Goal: Ask a question: Seek information or help from site administrators or community

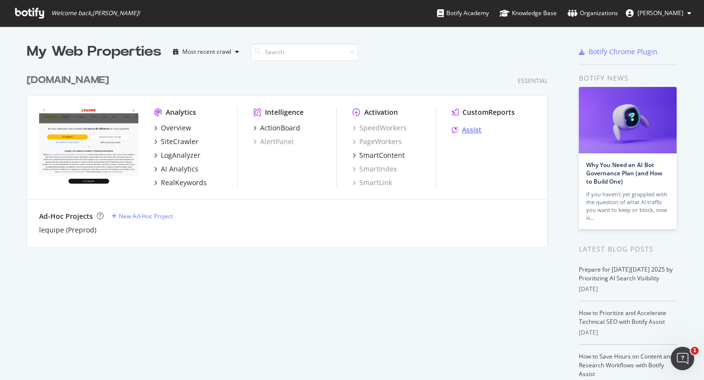
click at [462, 128] on div "Assist" at bounding box center [472, 130] width 20 height 10
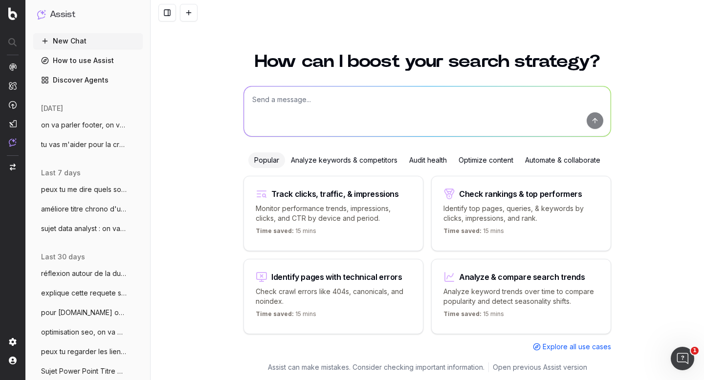
click at [80, 122] on span "on va parler footer, on va faire une vra" at bounding box center [84, 125] width 86 height 10
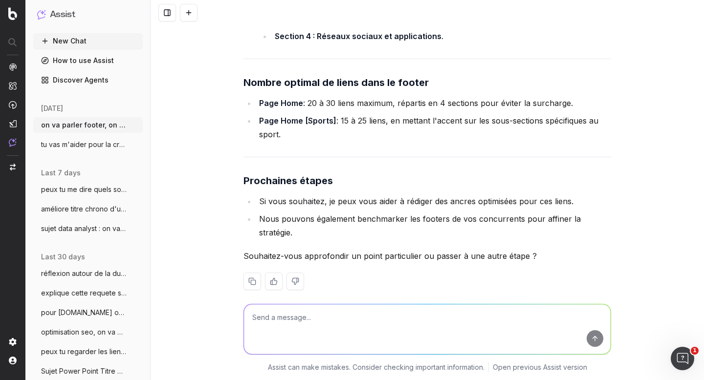
click at [292, 317] on textarea at bounding box center [427, 329] width 367 height 50
paste textarea "ETAT football Ligue 1 tennis formule 1 Services Coupe du monde des clubs 2025 c…"
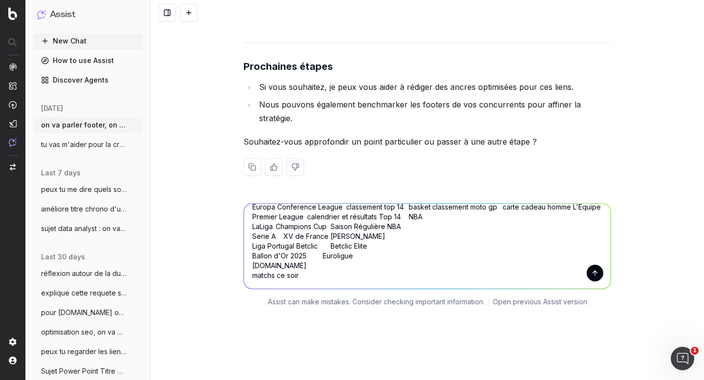
scroll to position [0, 0]
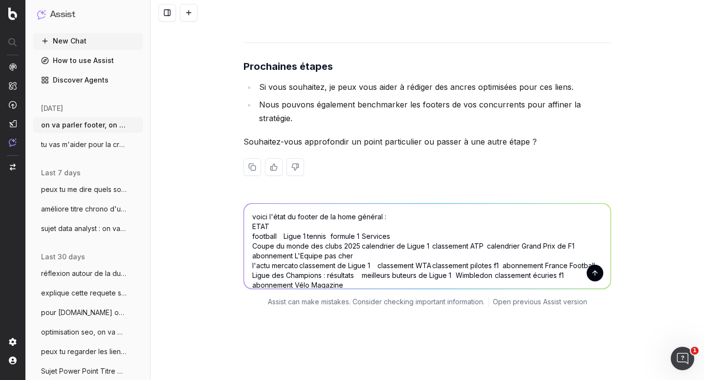
click at [379, 204] on textarea "voici l'état du footer de la home général : ETAT football Ligue 1 tennis formul…" at bounding box center [427, 246] width 367 height 85
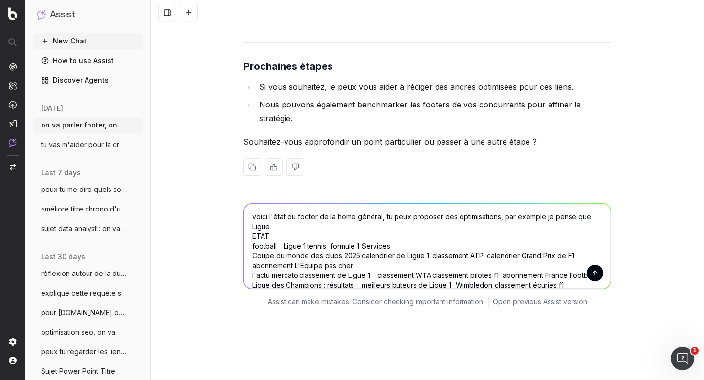
scroll to position [1845, 0]
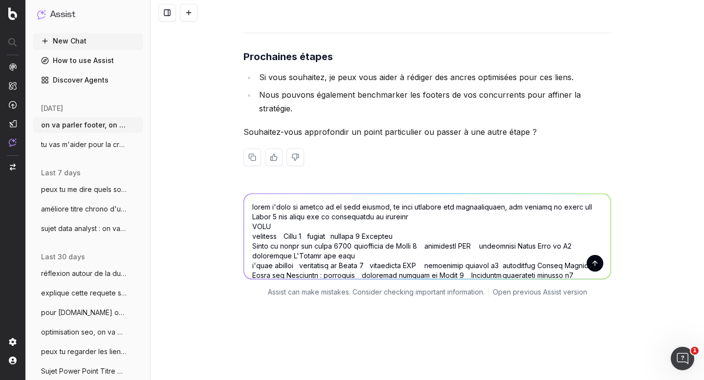
type textarea "voici l'état du footer de la home général, tu peux proposer des optimisations, …"
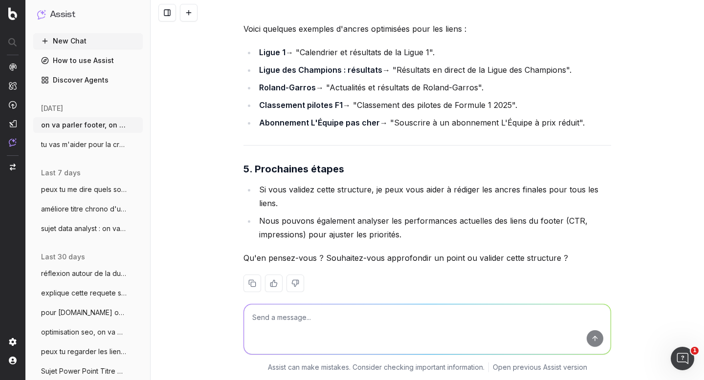
scroll to position [4108, 0]
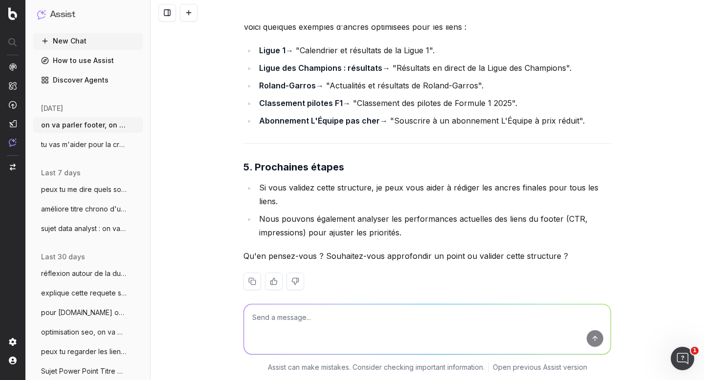
click at [290, 316] on textarea at bounding box center [427, 329] width 367 height 50
paste textarea "football Ligue 1 tennis basket l'actu mercato calendrier et résultats classemen…"
type textarea "je pense que l'ajout de sport est pertinent, comme ça : football Ligue 1 tennis…"
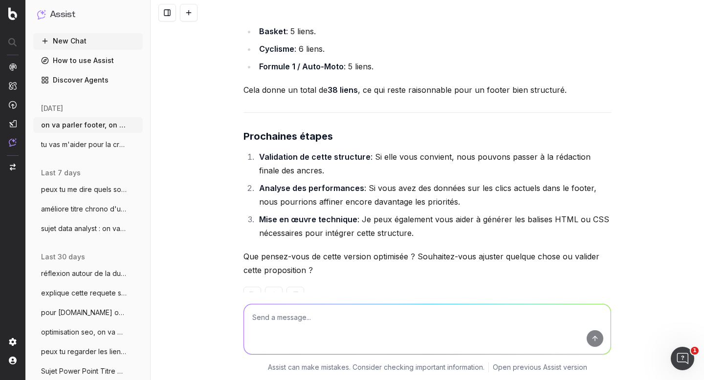
scroll to position [6182, 0]
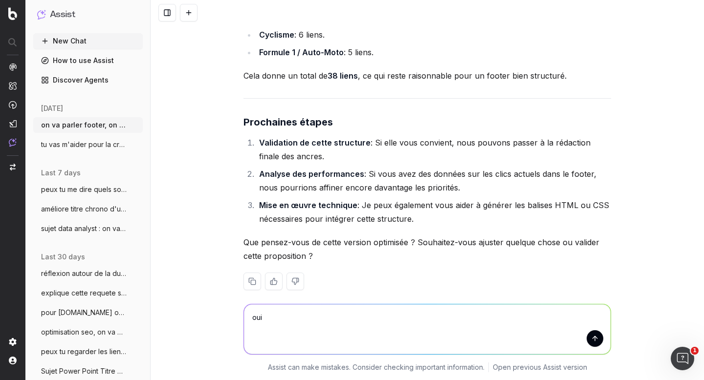
type textarea "oui 1"
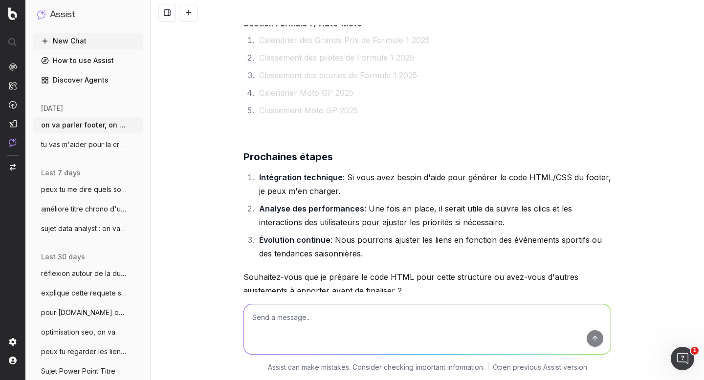
scroll to position [7421, 0]
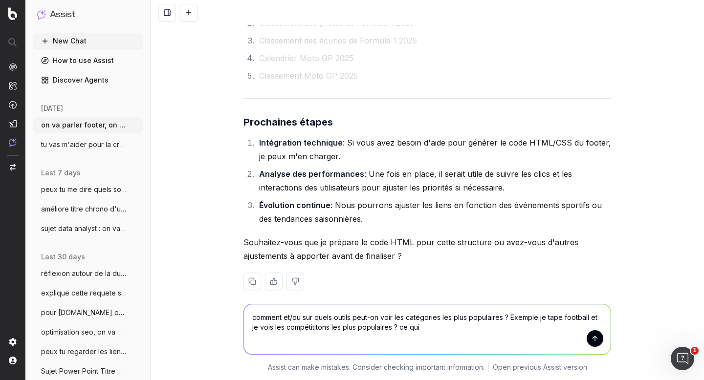
click at [325, 325] on textarea "comment et/ou sur quels outils peut-on voir les catégories les plus populaires …" at bounding box center [427, 329] width 367 height 50
click at [482, 329] on textarea "comment et/ou sur quels outils peut-on voir les catégories les plus populaires …" at bounding box center [427, 329] width 367 height 50
type textarea "comment et/ou sur quels outils peut-on voir les catégories les plus populaires …"
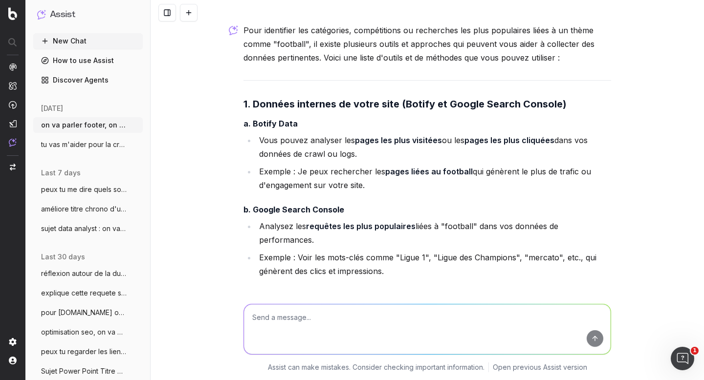
scroll to position [7767, 0]
drag, startPoint x: 256, startPoint y: 155, endPoint x: 370, endPoint y: 171, distance: 115.8
click at [370, 171] on li "Exemple : Je peux rechercher les pages liées au football qui génèrent le plus d…" at bounding box center [433, 178] width 355 height 27
copy li "Exemple : Je peux rechercher les pages liées au football qui génèrent le plus d…"
click at [301, 307] on textarea at bounding box center [427, 329] width 367 height 50
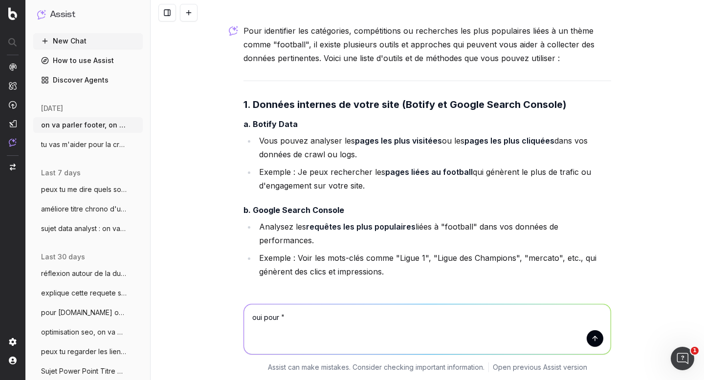
paste textarea "Exemple : Je peux rechercher les pages liées au football qui génèrent le plus d…"
type textarea "oui pour "Exemple : Je peux rechercher les pages liées au football qui génèrent…"
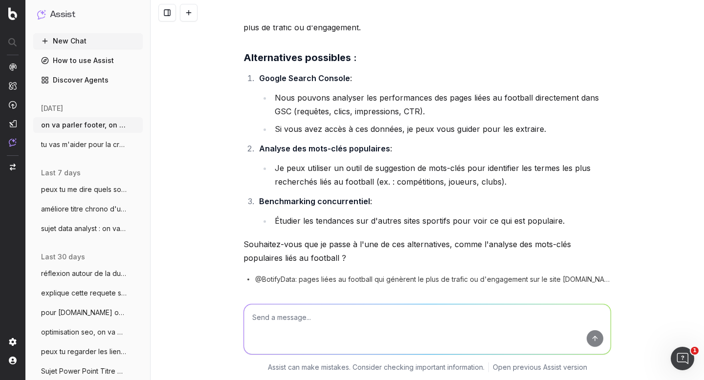
scroll to position [9037, 0]
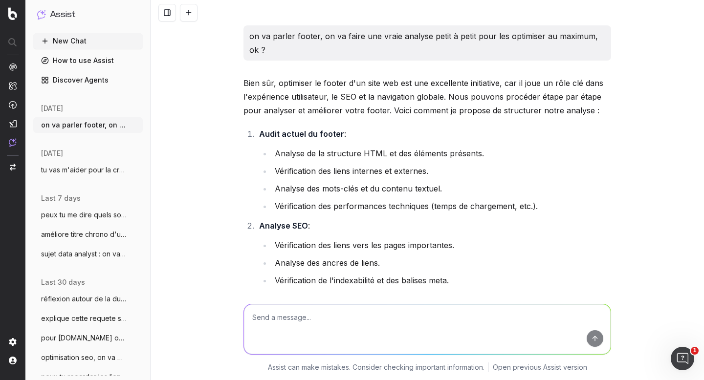
scroll to position [9037, 0]
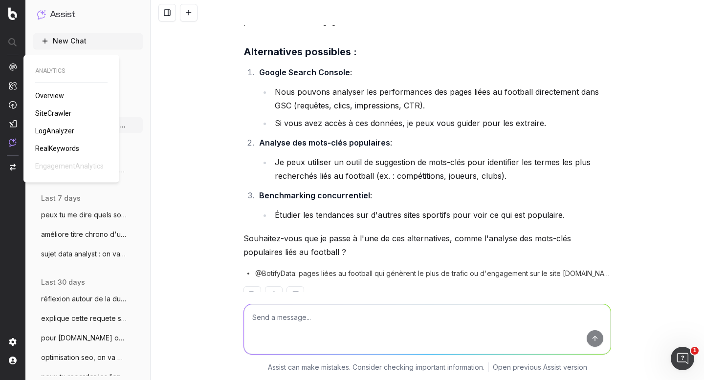
click at [42, 93] on span "Overview" at bounding box center [49, 96] width 29 height 8
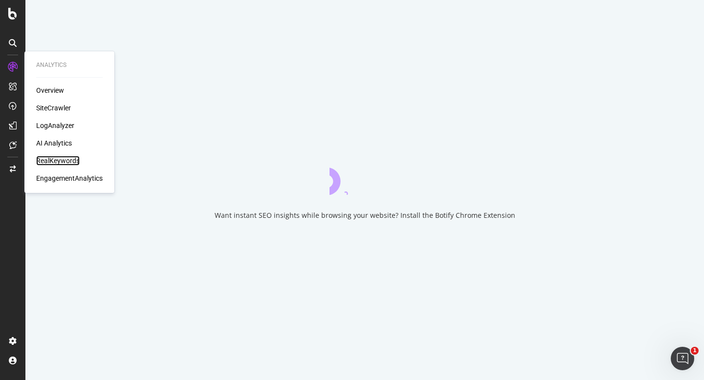
click at [62, 162] on div "RealKeywords" at bounding box center [57, 161] width 43 height 10
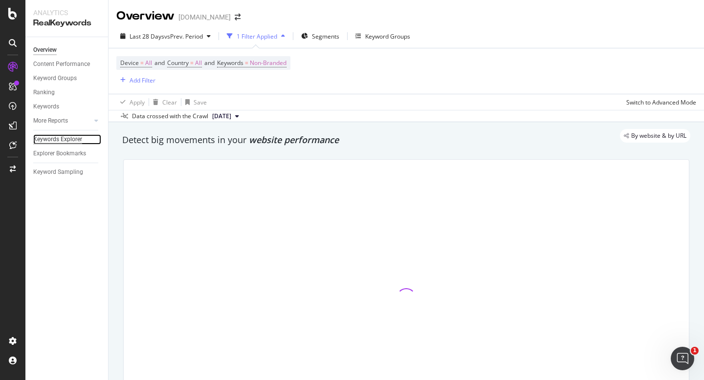
click at [65, 139] on div "Keywords Explorer" at bounding box center [57, 139] width 49 height 10
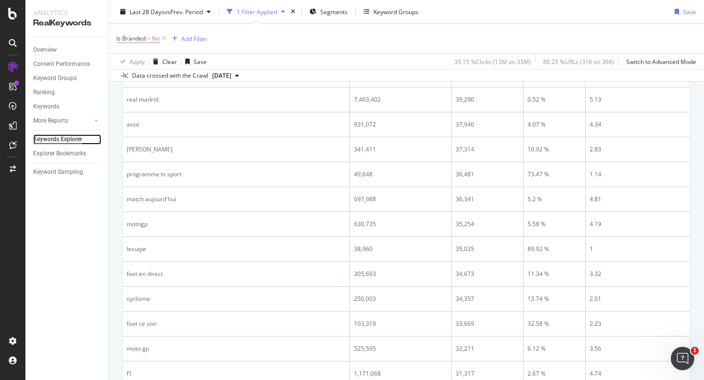
scroll to position [879, 0]
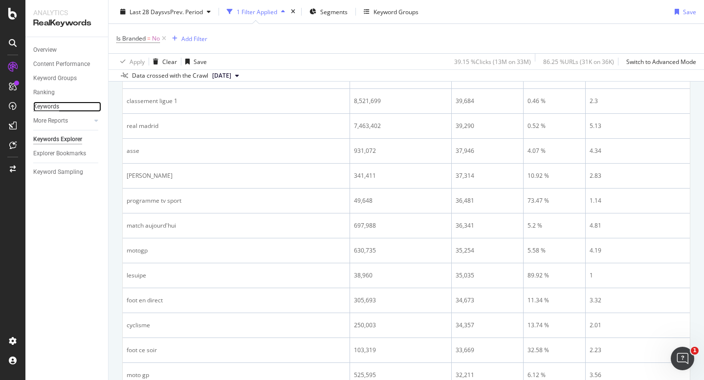
click at [50, 107] on div "Keywords" at bounding box center [46, 107] width 26 height 10
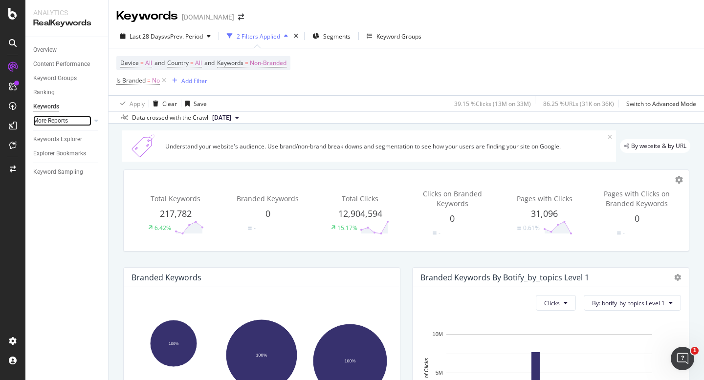
click at [76, 119] on link "More Reports" at bounding box center [62, 121] width 58 height 10
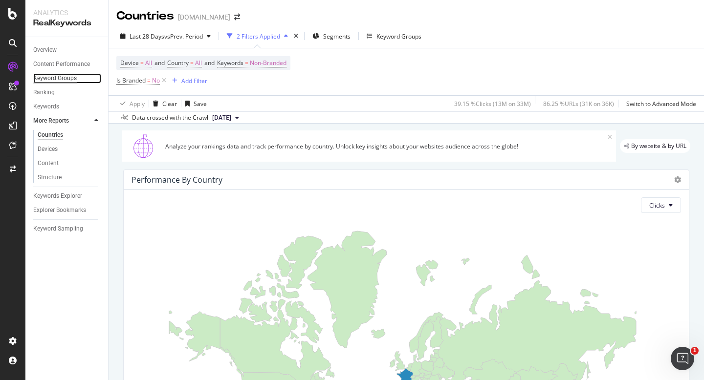
click at [56, 78] on div "Keyword Groups" at bounding box center [54, 78] width 43 height 10
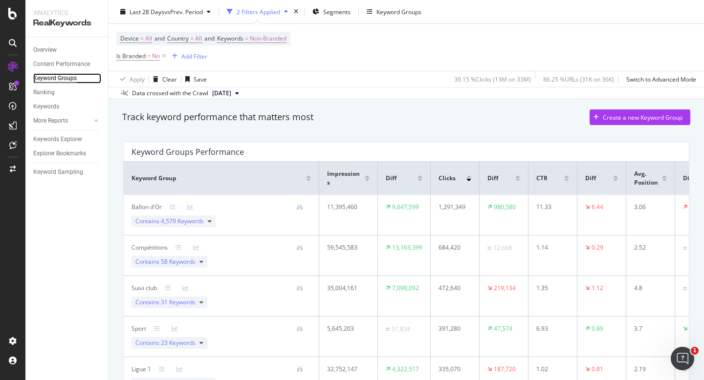
scroll to position [48, 0]
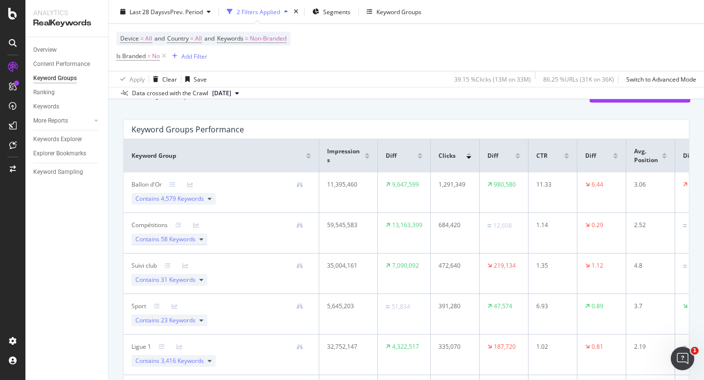
click at [199, 240] on icon at bounding box center [201, 240] width 4 height 6
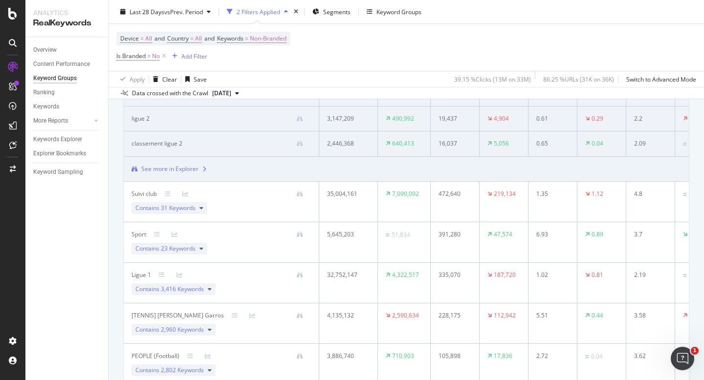
scroll to position [412, 0]
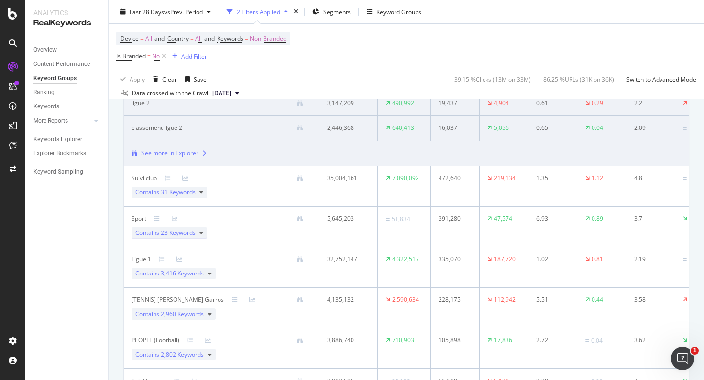
click at [194, 236] on span "23 Keywords" at bounding box center [178, 233] width 35 height 8
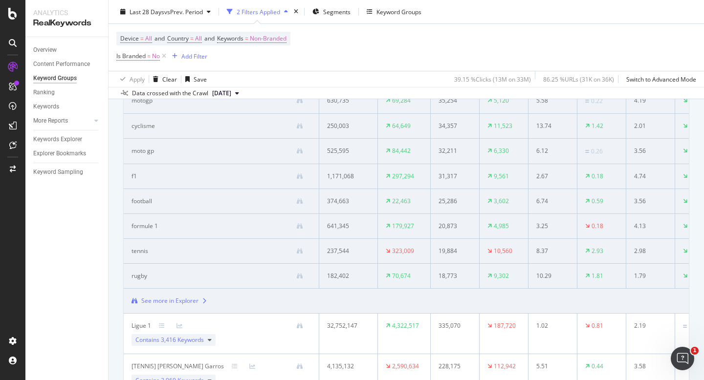
scroll to position [365, 0]
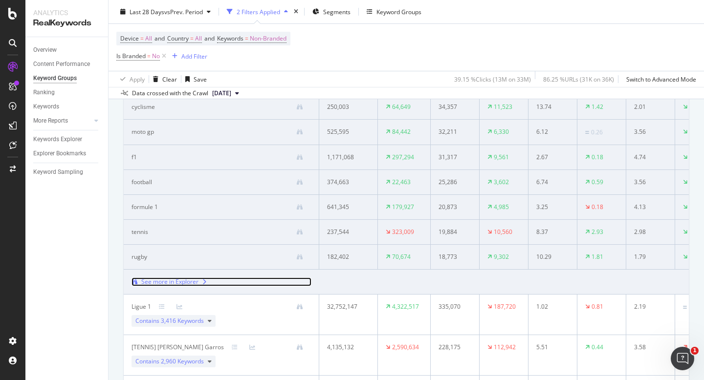
click at [178, 284] on div "See more in Explorer" at bounding box center [169, 282] width 57 height 9
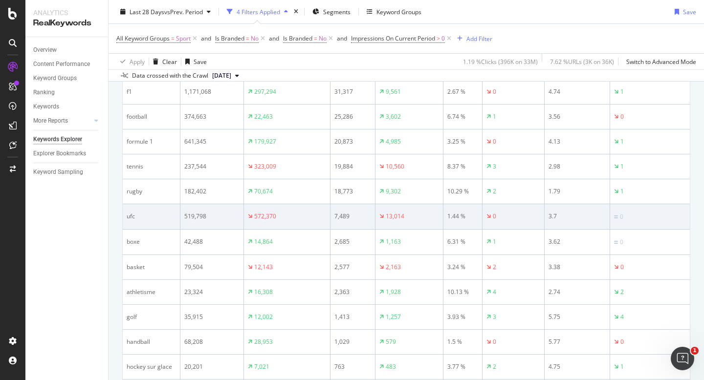
scroll to position [348, 0]
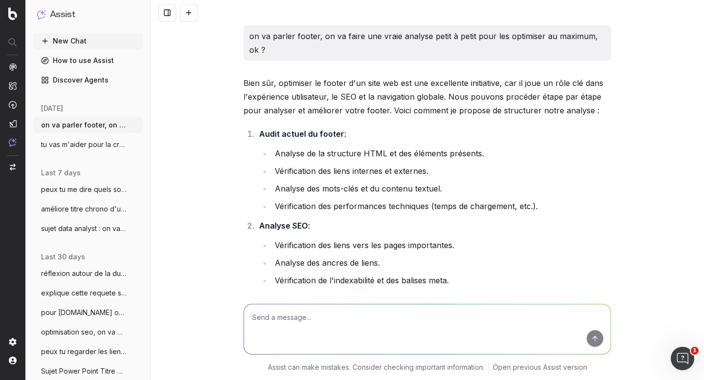
scroll to position [9037, 0]
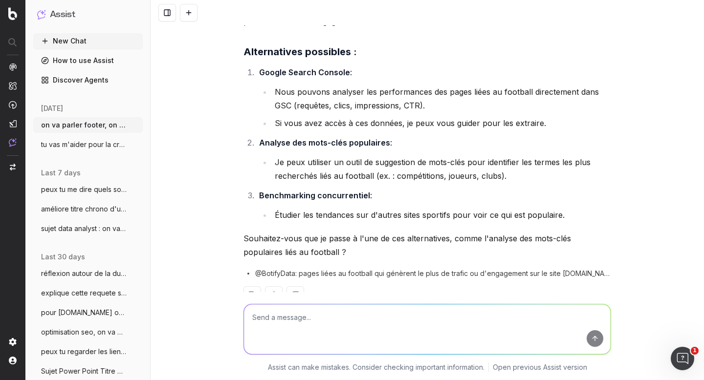
click at [85, 43] on button "New Chat" at bounding box center [87, 41] width 109 height 16
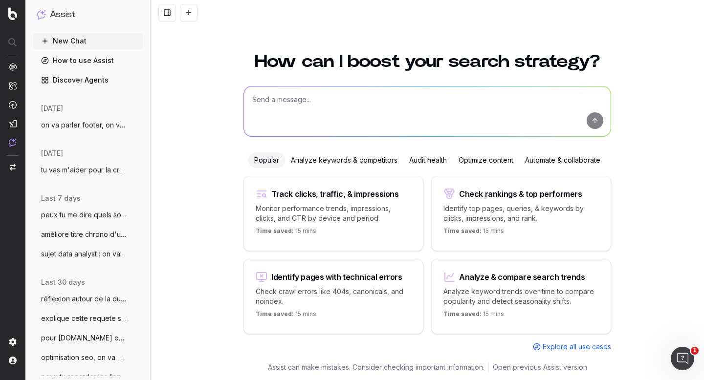
click at [300, 105] on textarea at bounding box center [427, 112] width 367 height 50
click at [251, 97] on textarea "idées de rapport pour optimiser le SEO qu'on peut faire depuis Botify" at bounding box center [427, 112] width 367 height 50
click at [534, 96] on textarea "donnes idées de rapport pour optimiser le SEO qu'on peut faire depuis Botify" at bounding box center [427, 112] width 367 height 50
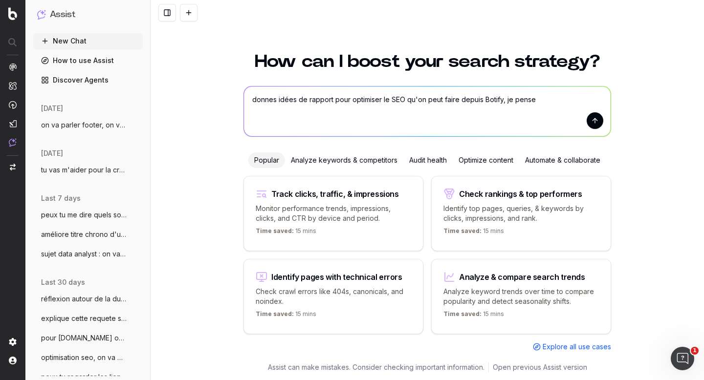
paste textarea "Je pense notamment aux - rapports de performances (pages les plus performantes,…"
type textarea "donnes idées de rapport pour optimiser le SEO qu'on peut faire depuis Botify, j…"
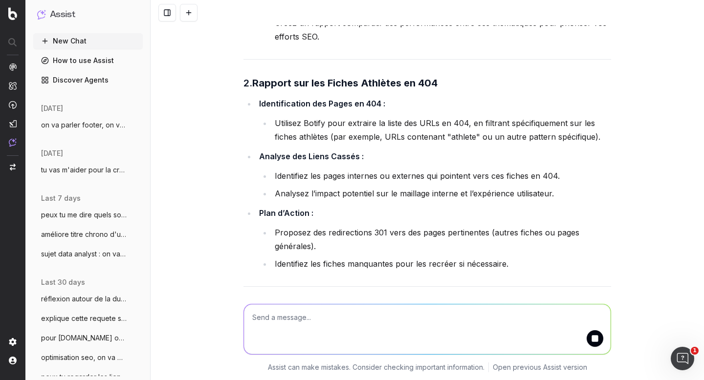
scroll to position [528, 0]
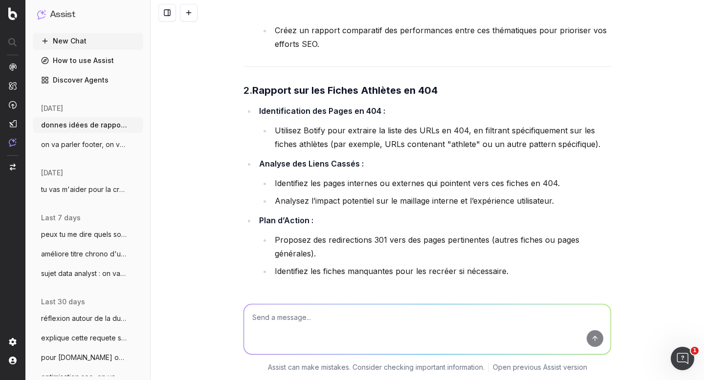
scroll to position [653, 0]
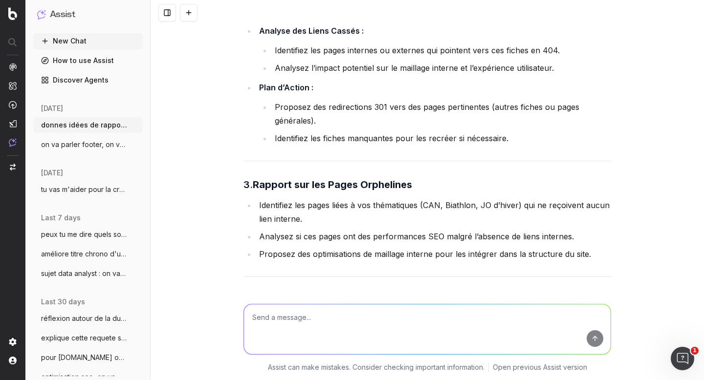
click at [297, 328] on textarea at bounding box center [427, 329] width 367 height 50
type textarea "OK pour 1, 2 et 3 mais je cherche 1 ou 2 autres thème orienté SEO"
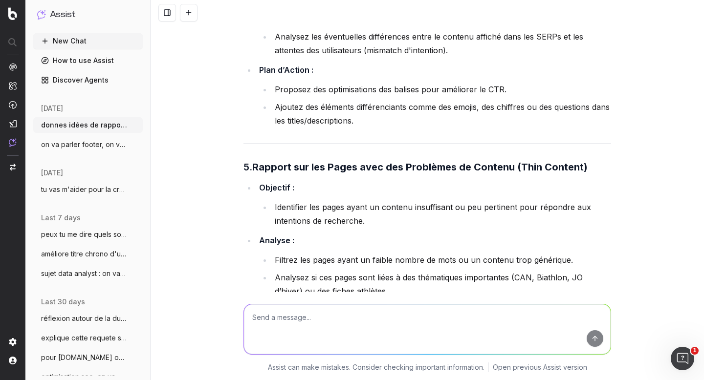
scroll to position [1998, 0]
click at [288, 321] on textarea at bounding box center [427, 329] width 367 height 50
type textarea "peut on faire un rapport sur des pages avec plusieurs H1 ?"
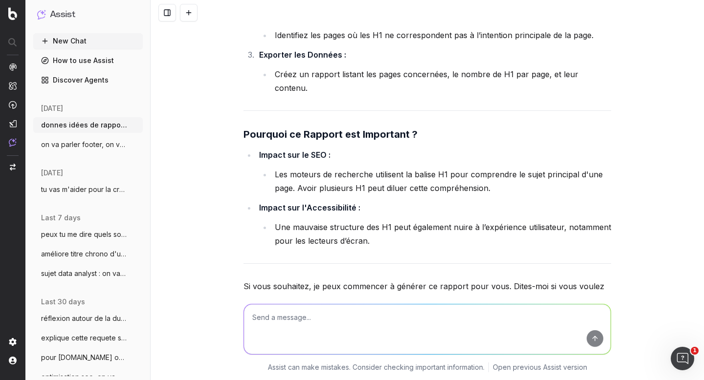
scroll to position [2977, 0]
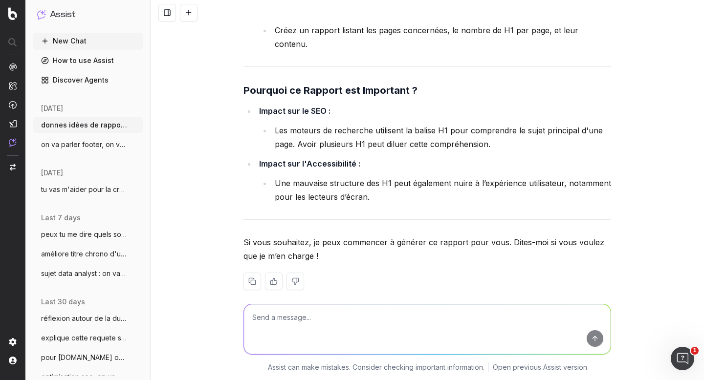
click at [281, 332] on textarea at bounding box center [427, 329] width 367 height 50
click at [249, 316] on textarea "autres sujets ?" at bounding box center [427, 329] width 367 height 50
type textarea "3 autres sujets ?"
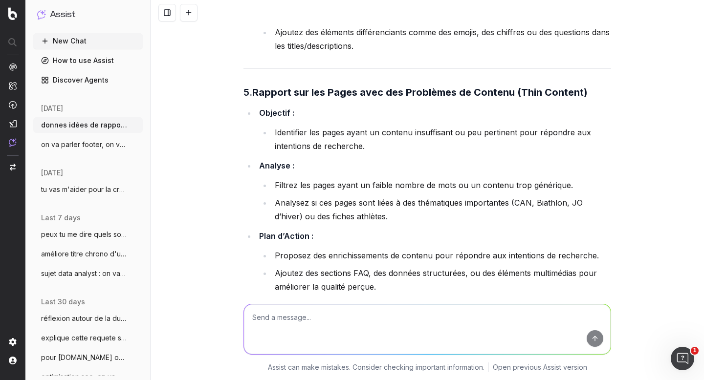
scroll to position [2073, 0]
drag, startPoint x: 518, startPoint y: 92, endPoint x: 580, endPoint y: 92, distance: 62.6
click at [580, 92] on strong "Rapport sur les Pages avec des Problèmes de Contenu (Thin Content)" at bounding box center [419, 92] width 335 height 12
copy strong "Thin Content)"
click at [324, 317] on textarea at bounding box center [427, 329] width 367 height 50
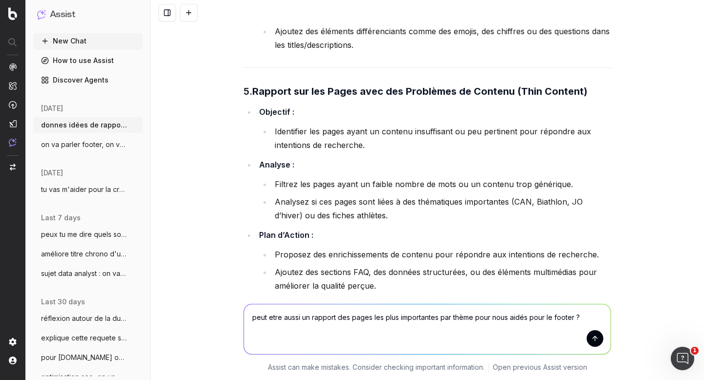
type textarea "peut etre aussi un rapport des pages les plus importantes par thème pour nous a…"
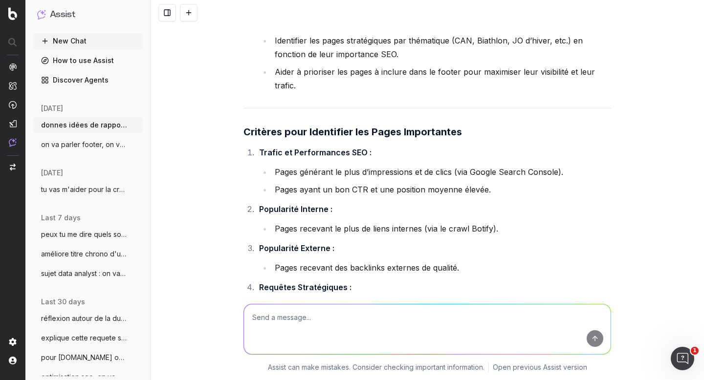
scroll to position [4478, 0]
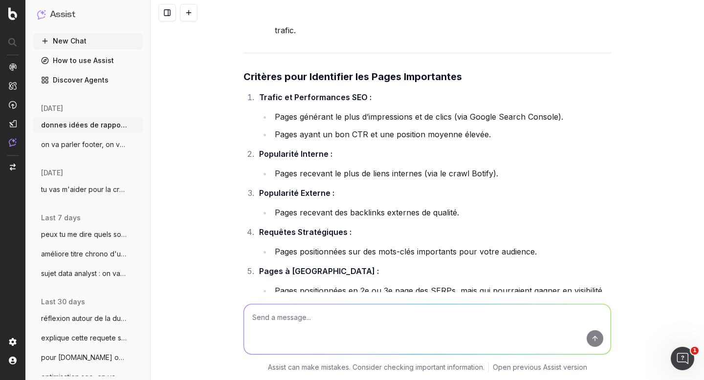
click at [291, 323] on textarea at bounding box center [427, 329] width 367 height 50
type textarea "dans un footer, il faut placer quoi en priorité ? quels critères prios ? demand…"
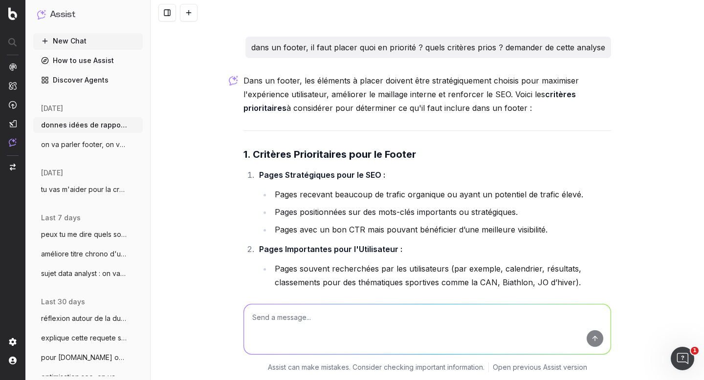
scroll to position [5497, 0]
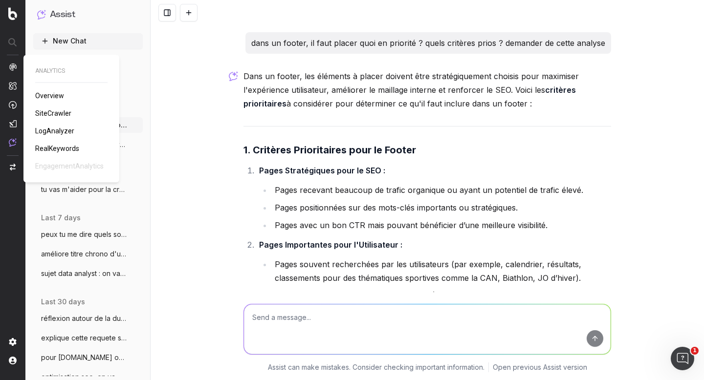
click at [14, 66] on img at bounding box center [13, 67] width 8 height 8
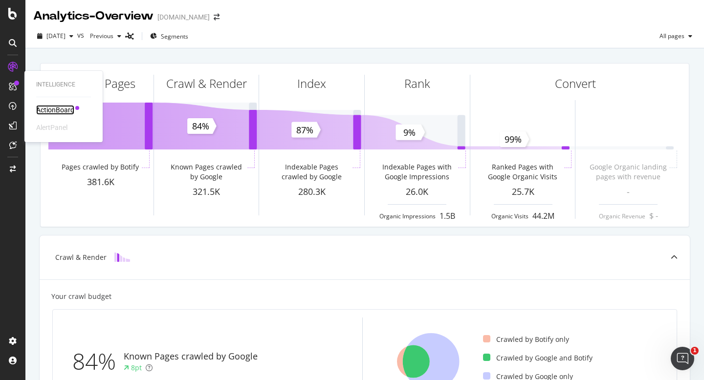
click at [51, 110] on div "ActionBoard" at bounding box center [55, 110] width 38 height 10
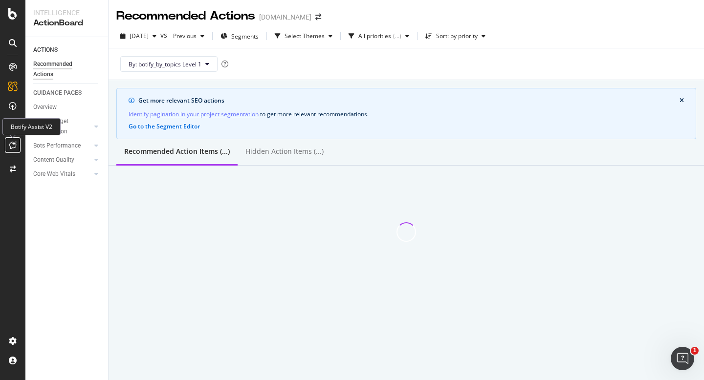
click at [10, 140] on div at bounding box center [13, 145] width 16 height 16
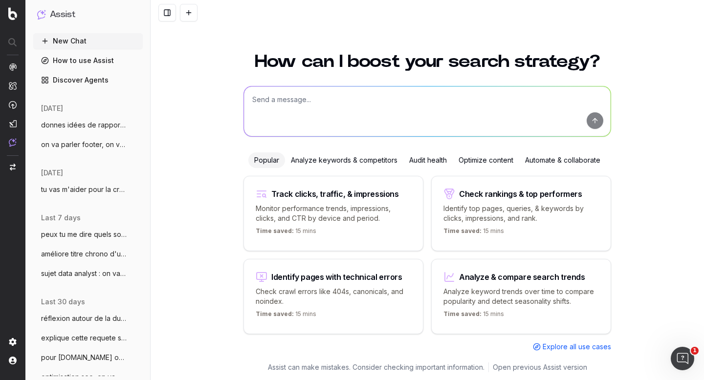
click at [316, 105] on textarea at bounding box center [427, 112] width 367 height 50
type textarea "comment relancer un crawl ?"
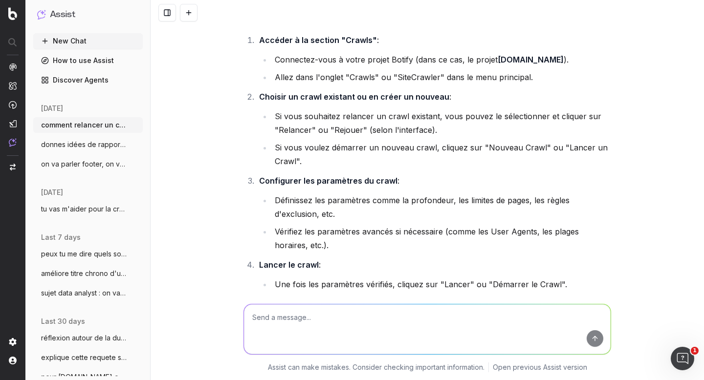
scroll to position [62, 0]
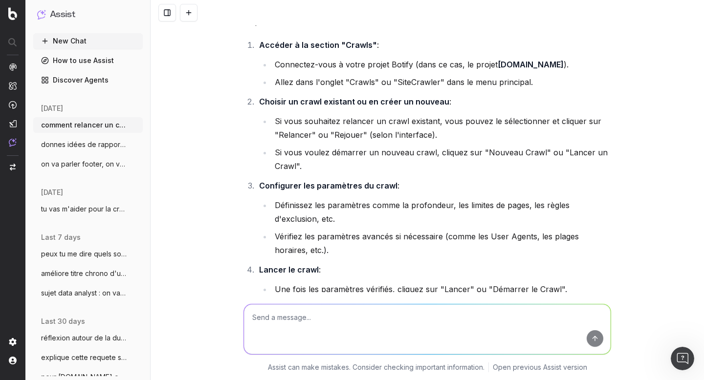
type textarea "i"
type textarea "une fois dans sitecrawler je vais ou ?"
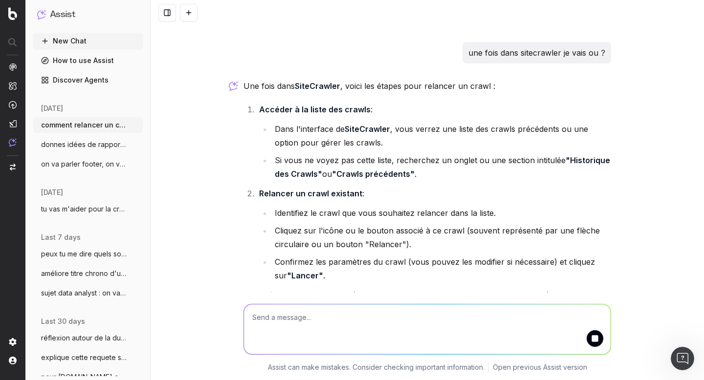
scroll to position [485, 0]
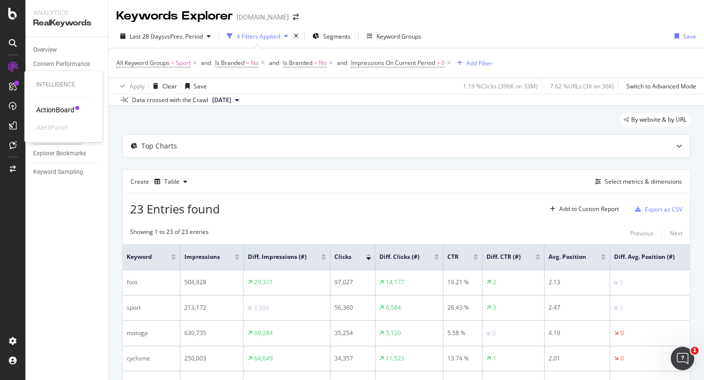
scroll to position [348, 0]
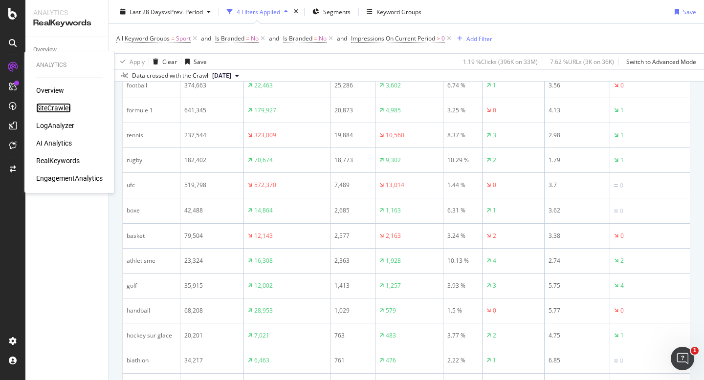
click at [59, 107] on div "SiteCrawler" at bounding box center [53, 108] width 35 height 10
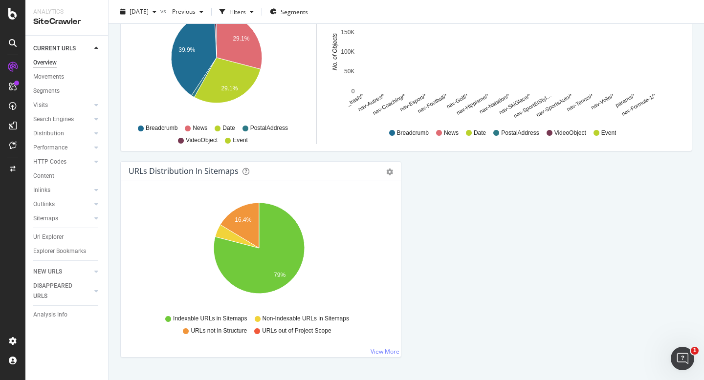
scroll to position [1038, 0]
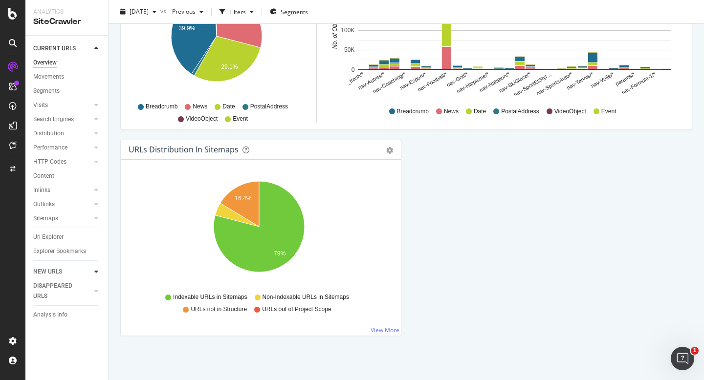
click at [95, 270] on icon at bounding box center [96, 272] width 4 height 6
click at [95, 65] on icon at bounding box center [96, 63] width 4 height 6
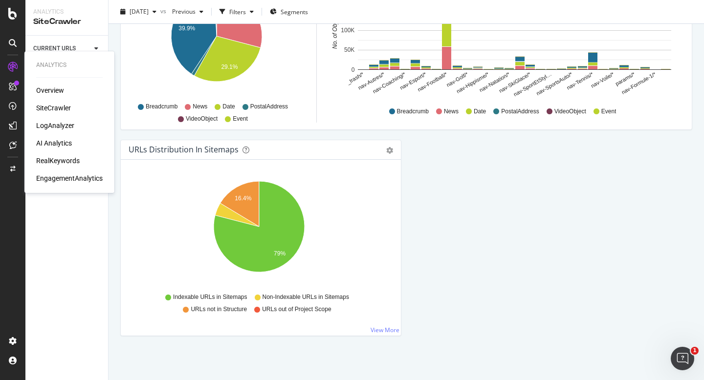
click at [57, 106] on div "SiteCrawler" at bounding box center [53, 108] width 35 height 10
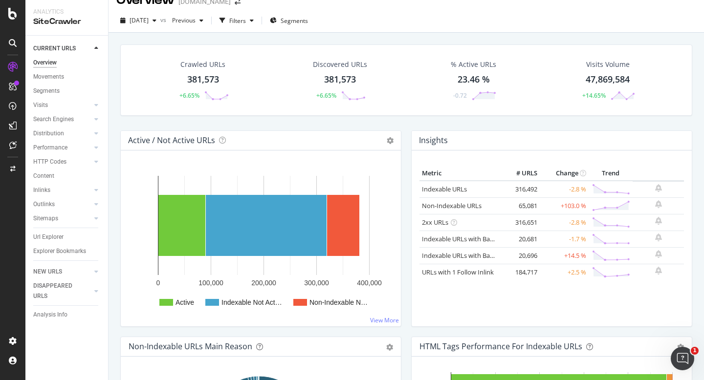
scroll to position [56, 0]
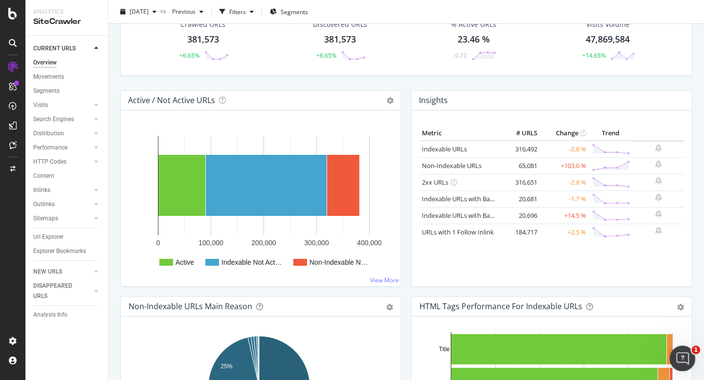
click at [686, 356] on icon "Ouvrir le Messenger Intercom" at bounding box center [681, 357] width 16 height 16
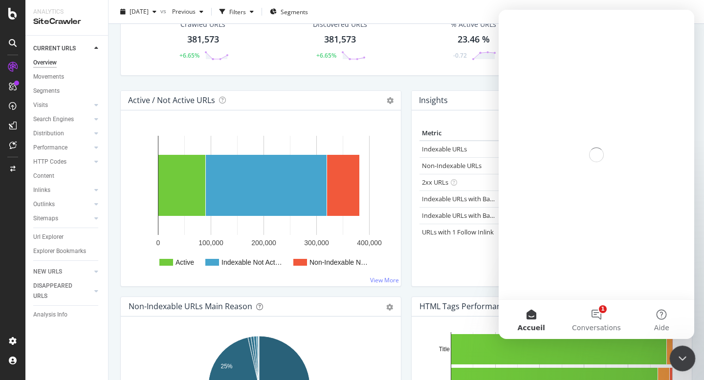
scroll to position [0, 0]
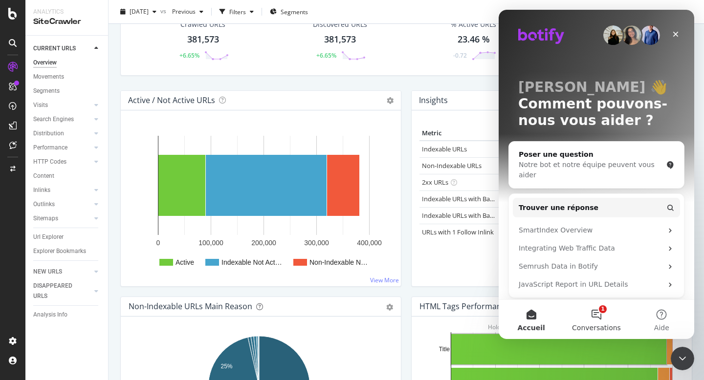
click at [606, 323] on button "1 Conversations" at bounding box center [595, 319] width 65 height 39
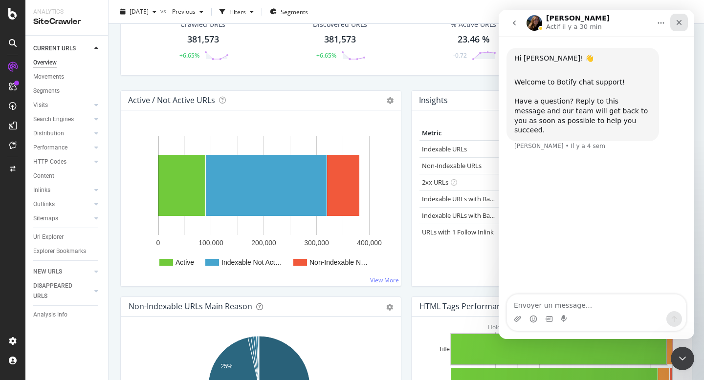
click at [675, 24] on icon "Fermer" at bounding box center [679, 23] width 8 height 8
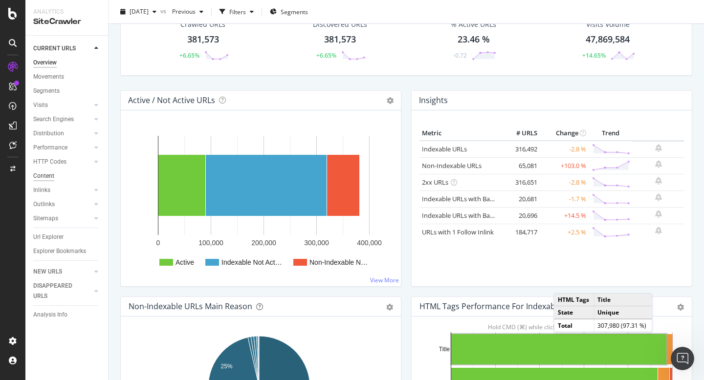
click at [43, 176] on div "Content" at bounding box center [43, 176] width 21 height 10
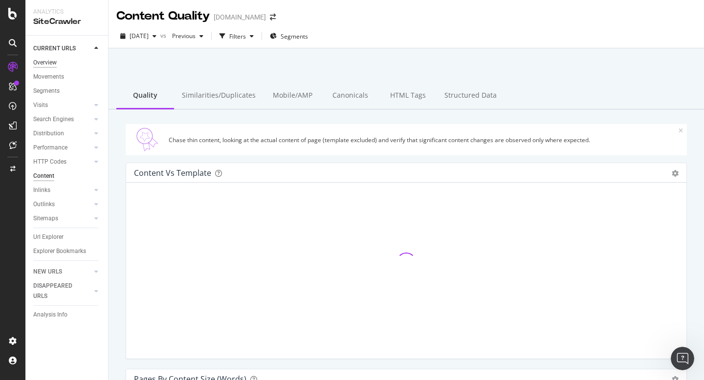
click at [43, 64] on div "Overview" at bounding box center [44, 63] width 23 height 10
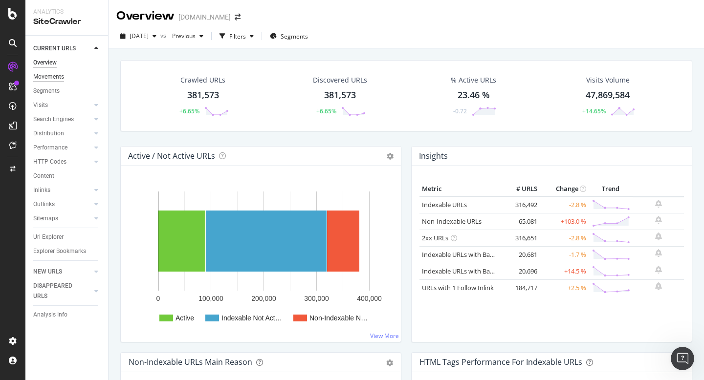
click at [48, 78] on div "Movements" at bounding box center [48, 77] width 31 height 10
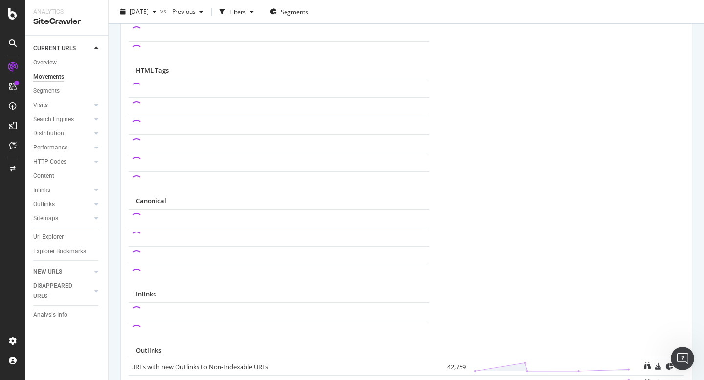
scroll to position [696, 0]
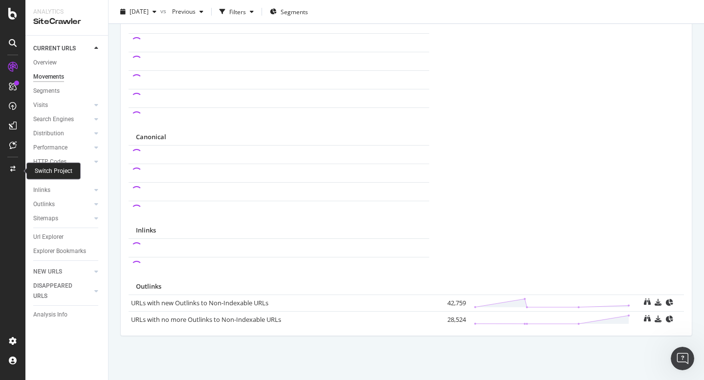
click at [13, 169] on icon at bounding box center [12, 169] width 5 height 6
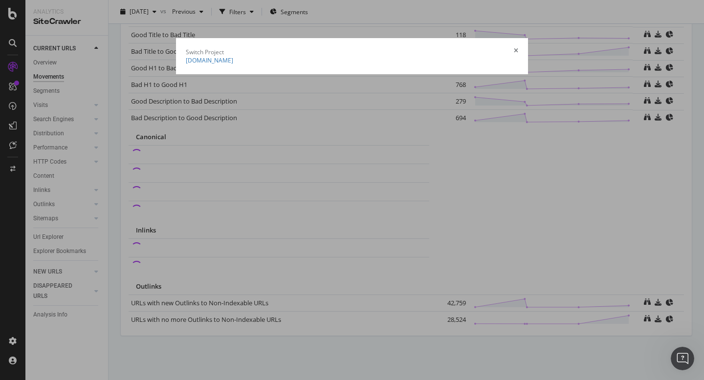
scroll to position [672, 0]
click at [518, 48] on icon "times" at bounding box center [516, 52] width 4 height 8
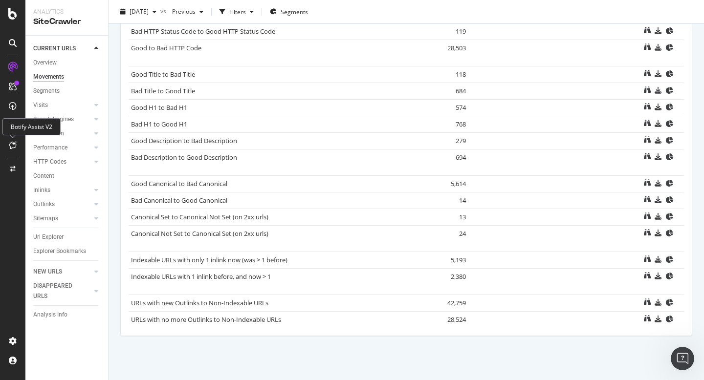
scroll to position [660, 0]
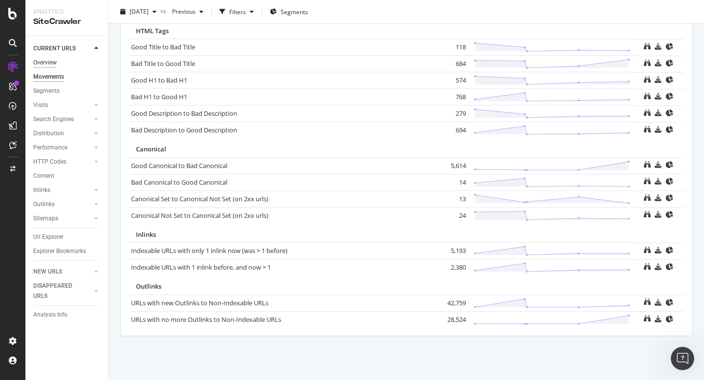
click at [49, 61] on div "Overview" at bounding box center [44, 63] width 23 height 10
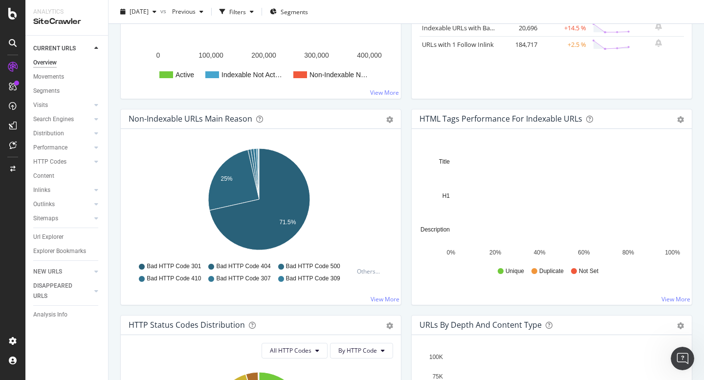
scroll to position [341, 0]
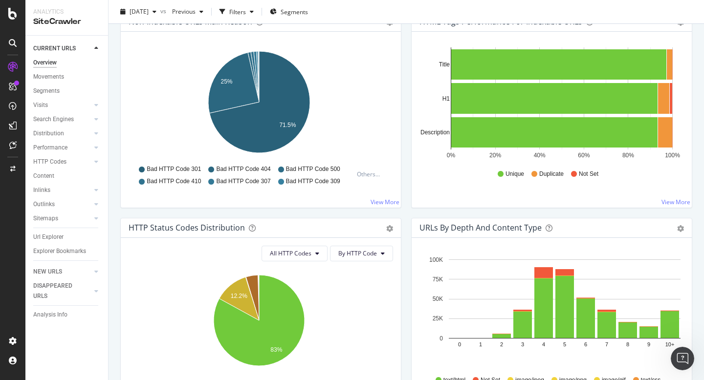
click at [3, 212] on div at bounding box center [12, 196] width 23 height 274
click at [55, 34] on div "Analytics SiteCrawler" at bounding box center [66, 17] width 83 height 35
click at [12, 15] on icon at bounding box center [12, 14] width 9 height 12
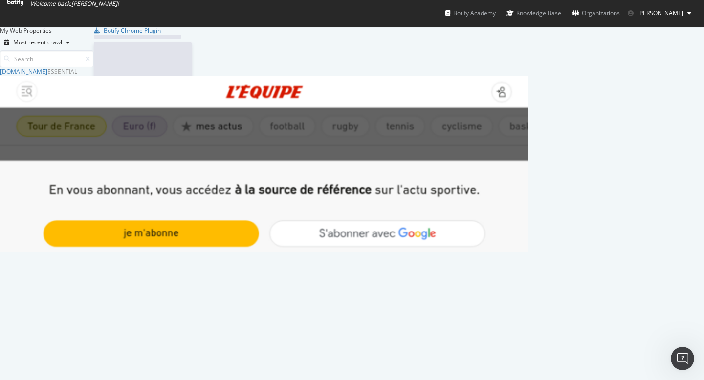
scroll to position [373, 689]
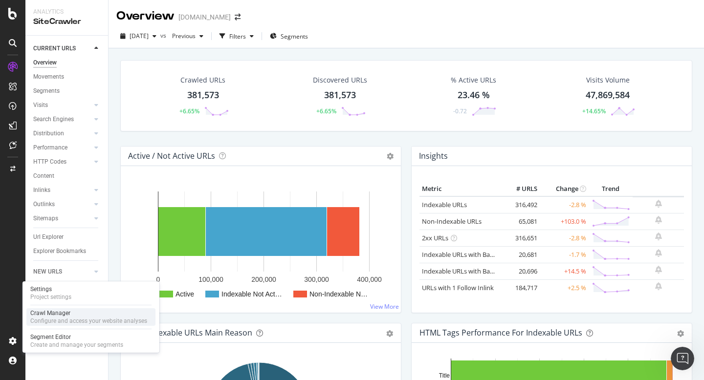
click at [55, 320] on div "Configure and access your website analyses" at bounding box center [88, 321] width 117 height 8
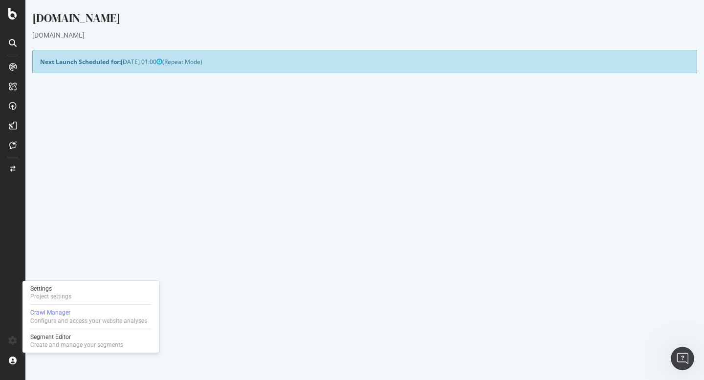
click at [378, 285] on div "Project Global Settings Last Settings Update 2025-10-07 09:41 Project Name LEQU…" at bounding box center [364, 199] width 674 height 230
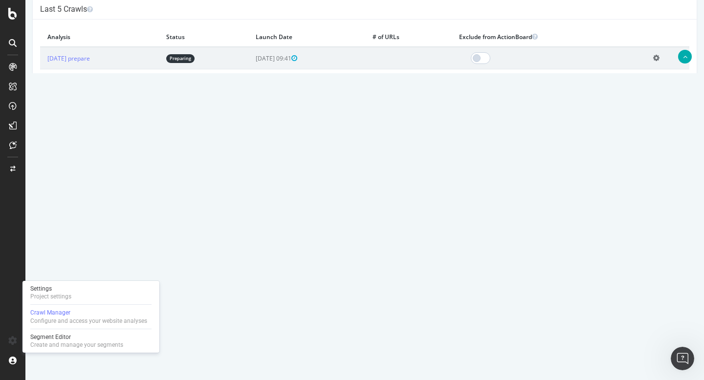
scroll to position [329, 0]
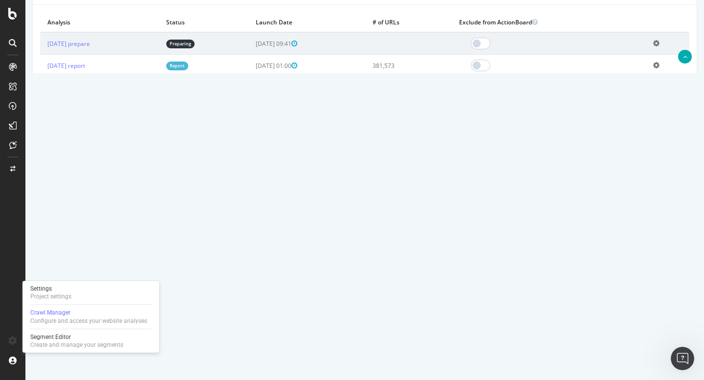
click at [266, 198] on div "LEQUIPE.FR www.lequipe.fr × × Next Launch Scheduled for: 2025-11-01 01:00 (Repe…" at bounding box center [364, 243] width 678 height 1126
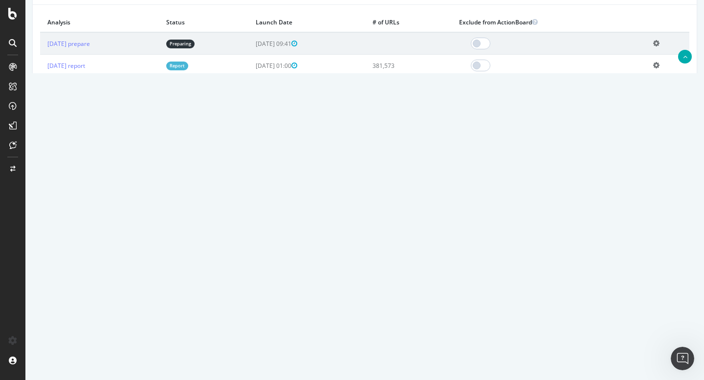
click at [11, 294] on div at bounding box center [12, 196] width 23 height 274
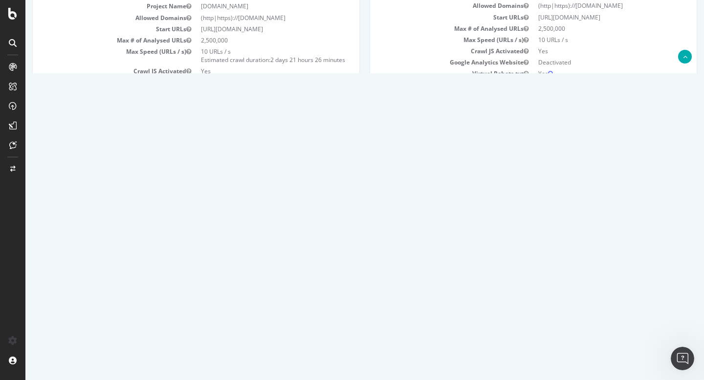
scroll to position [116, 0]
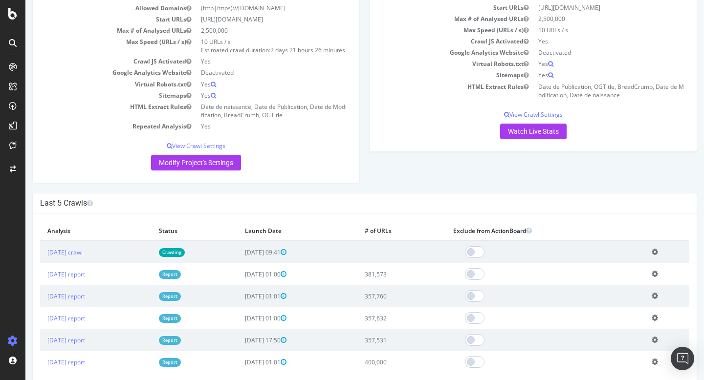
scroll to position [135, 0]
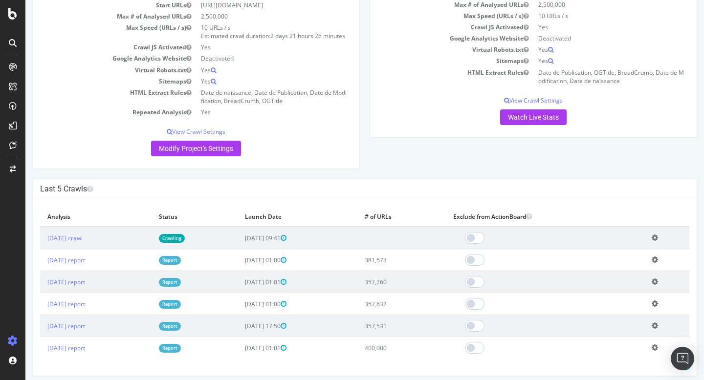
click at [412, 142] on div "Analysis [DATE] is currently running Allowed Domains (http|https)://[DOMAIN_NAM…" at bounding box center [533, 48] width 337 height 199
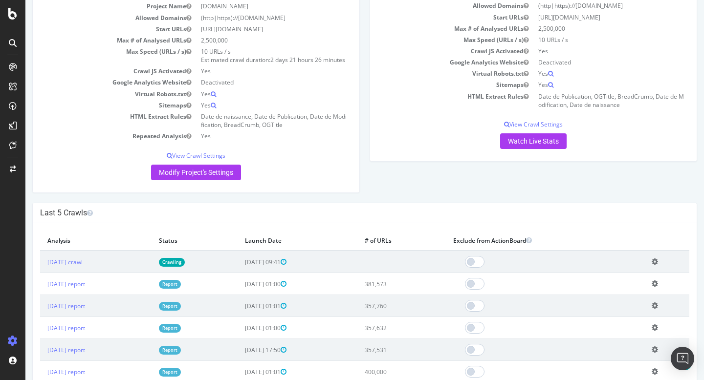
scroll to position [108, 0]
